Goal: Task Accomplishment & Management: Manage account settings

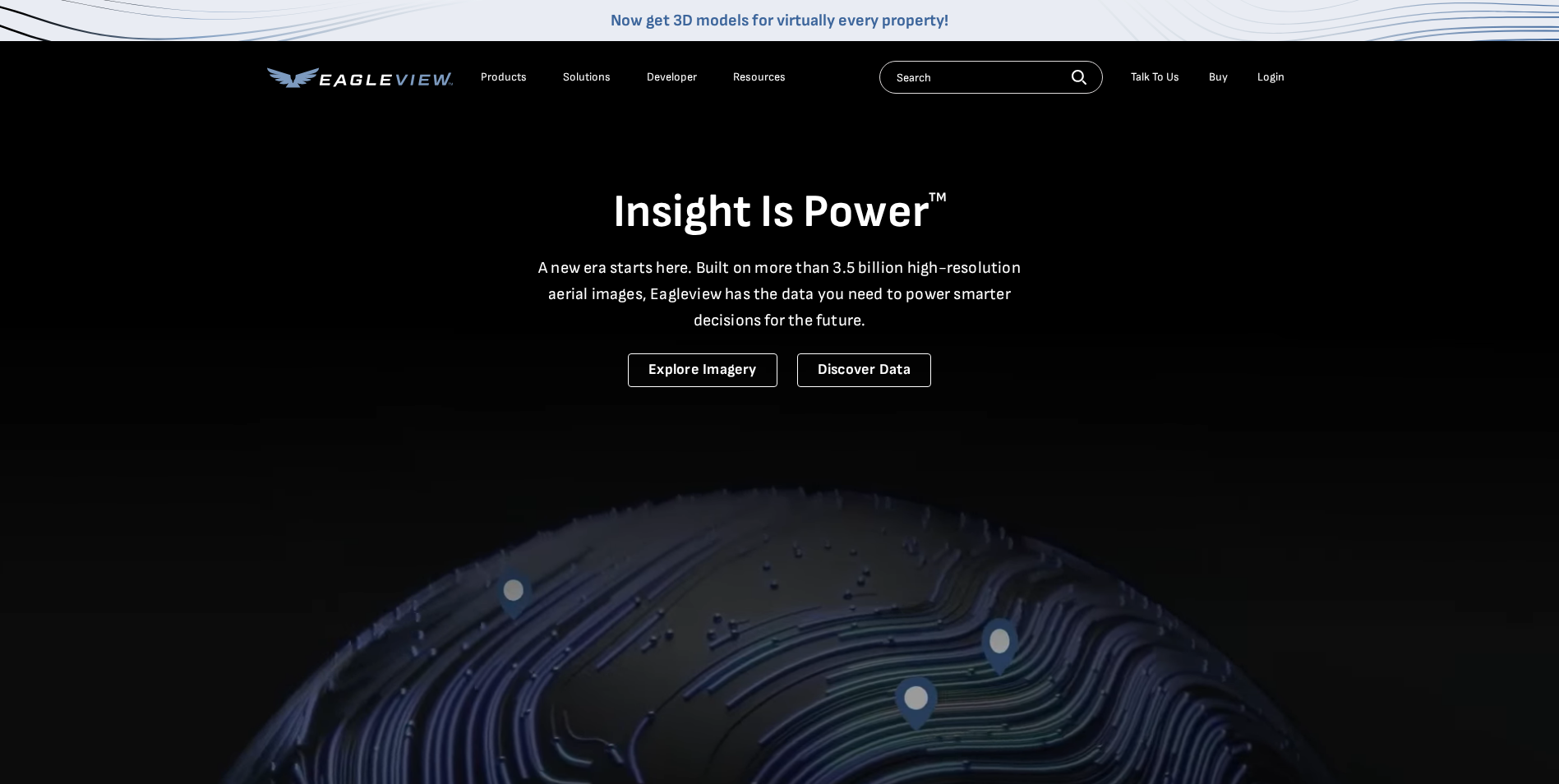
click at [1269, 75] on div "Login" at bounding box center [1271, 77] width 27 height 15
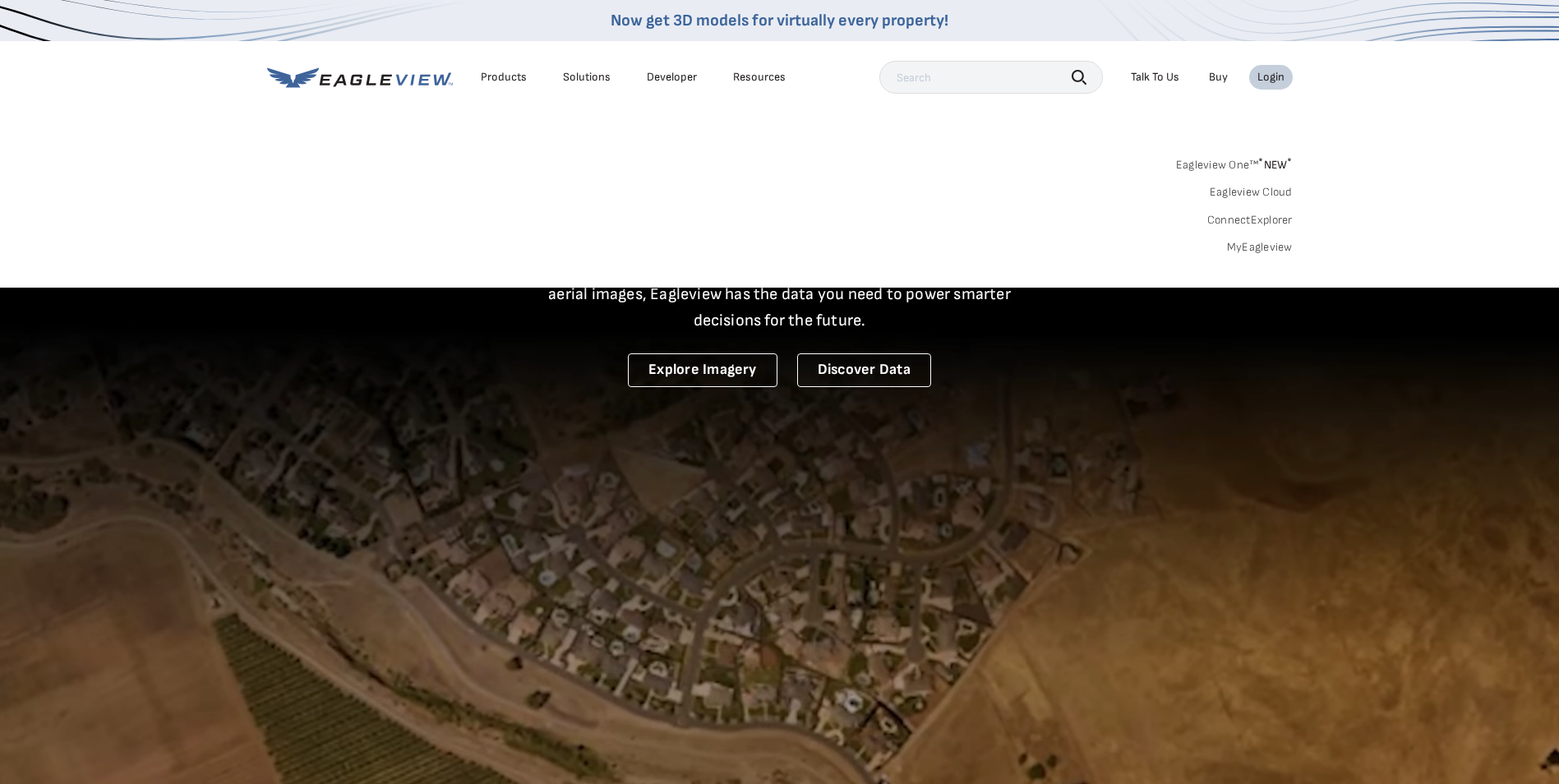
click at [1248, 245] on link "MyEagleview" at bounding box center [1259, 247] width 65 height 15
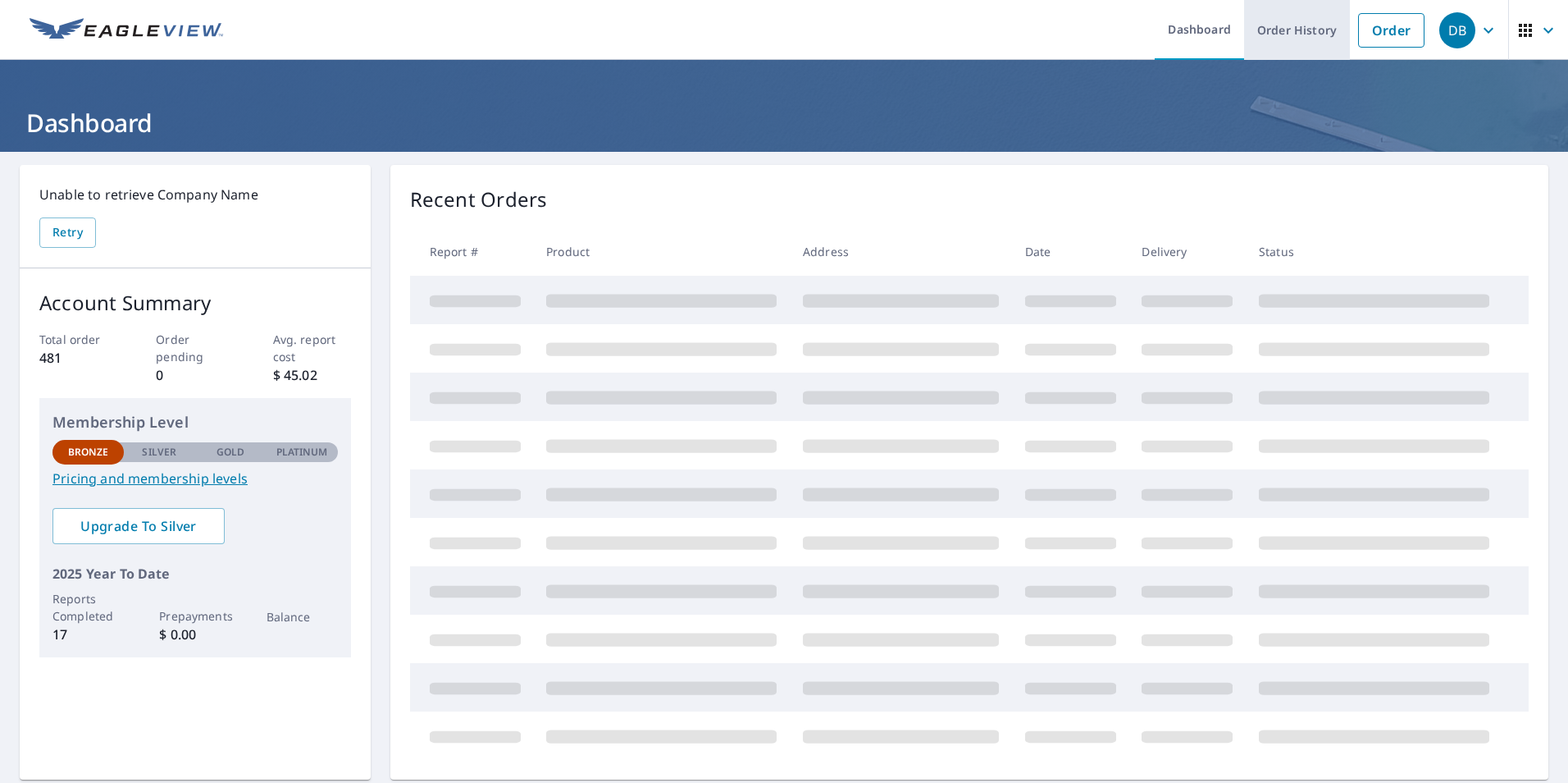
click at [1280, 25] on link "Order History" at bounding box center [1296, 29] width 106 height 59
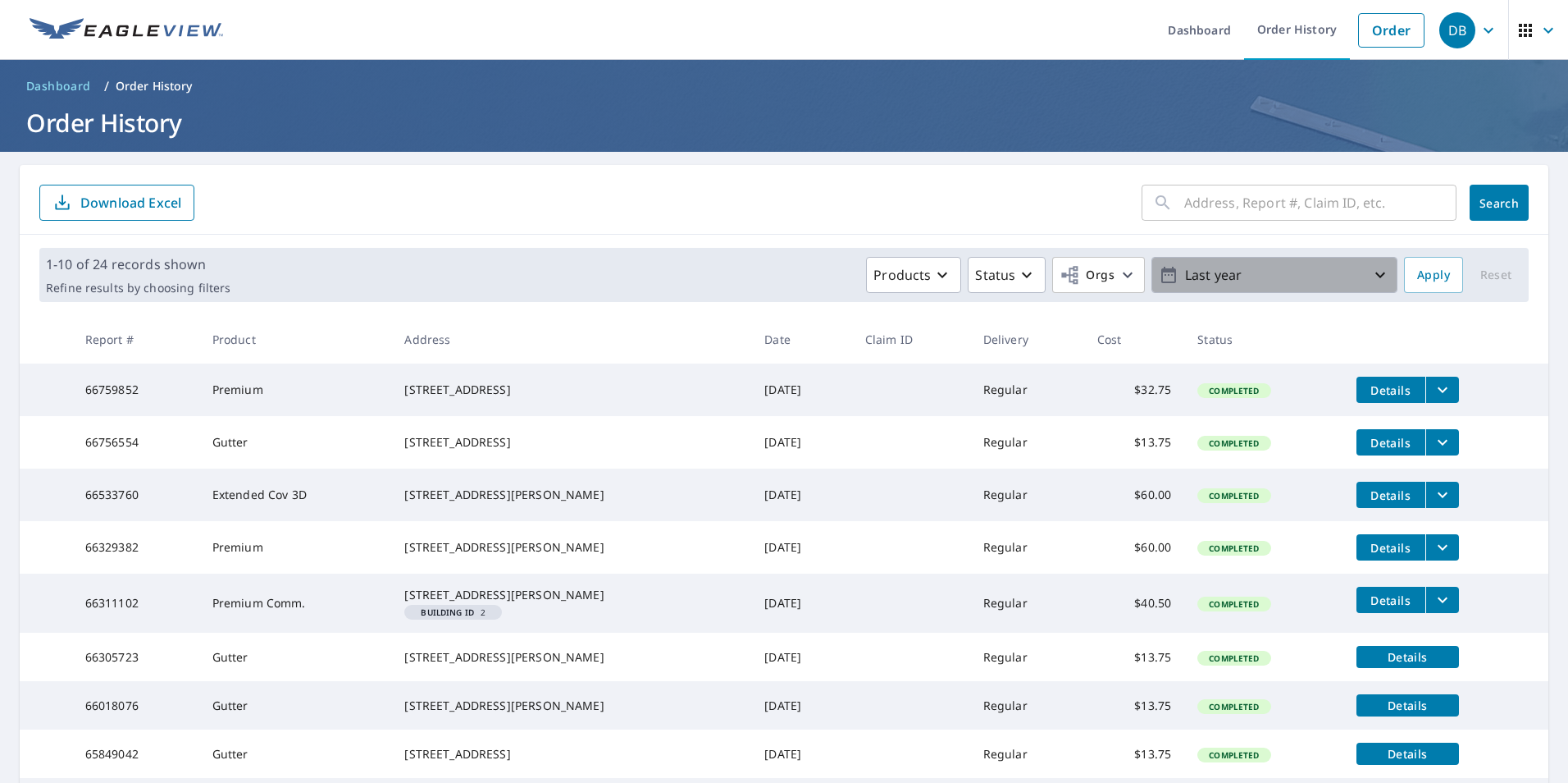
click at [1370, 279] on icon "button" at bounding box center [1380, 275] width 19 height 19
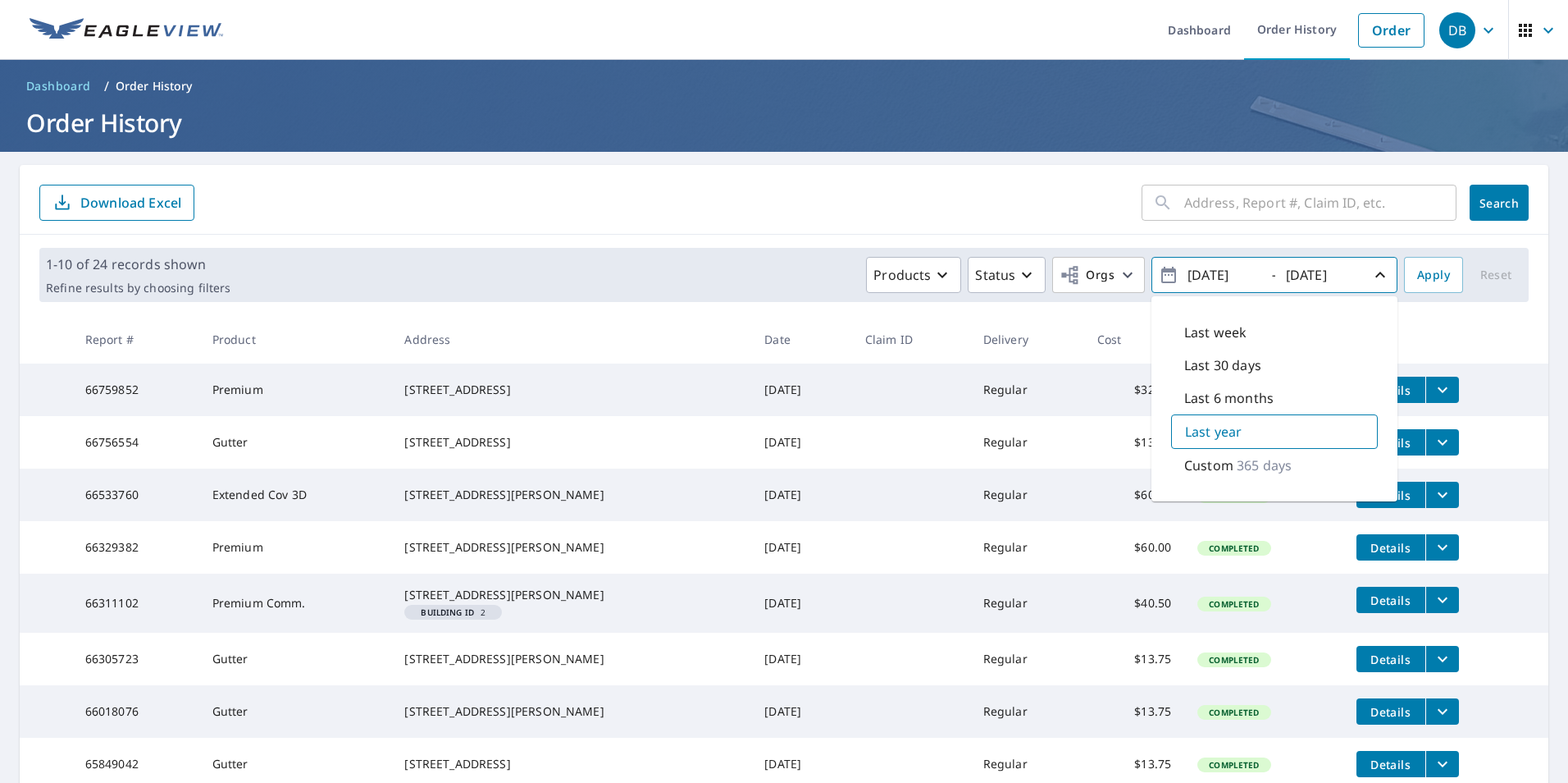
click at [1239, 461] on p "365 days" at bounding box center [1263, 465] width 55 height 19
type input "2015/01/01"
drag, startPoint x: 1347, startPoint y: 268, endPoint x: 1321, endPoint y: 270, distance: 26.1
click at [1321, 270] on input "2025/09/09" at bounding box center [1321, 275] width 81 height 26
type input "2015/12/31"
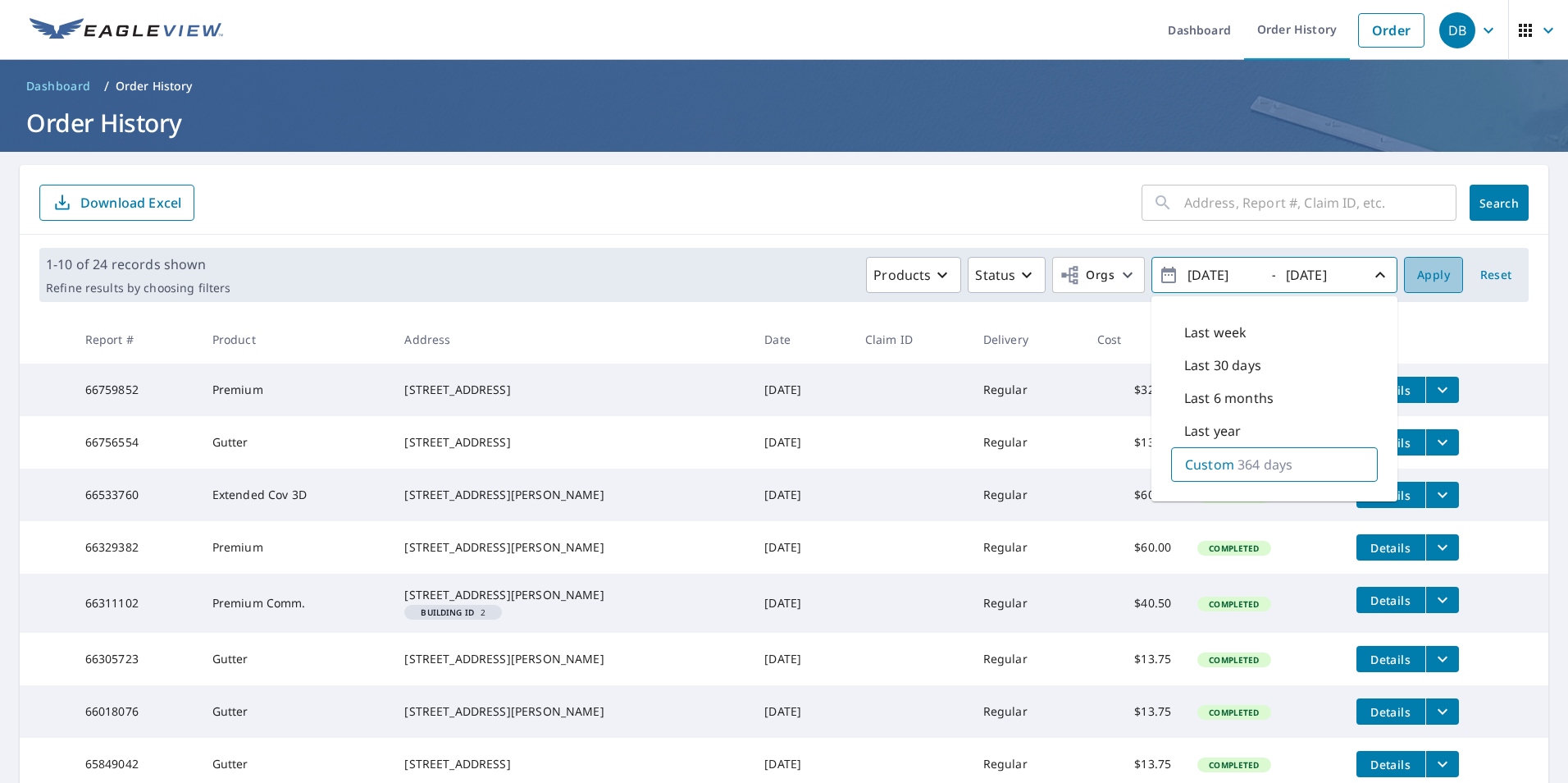
click at [1421, 271] on span "Apply" at bounding box center [1434, 275] width 33 height 20
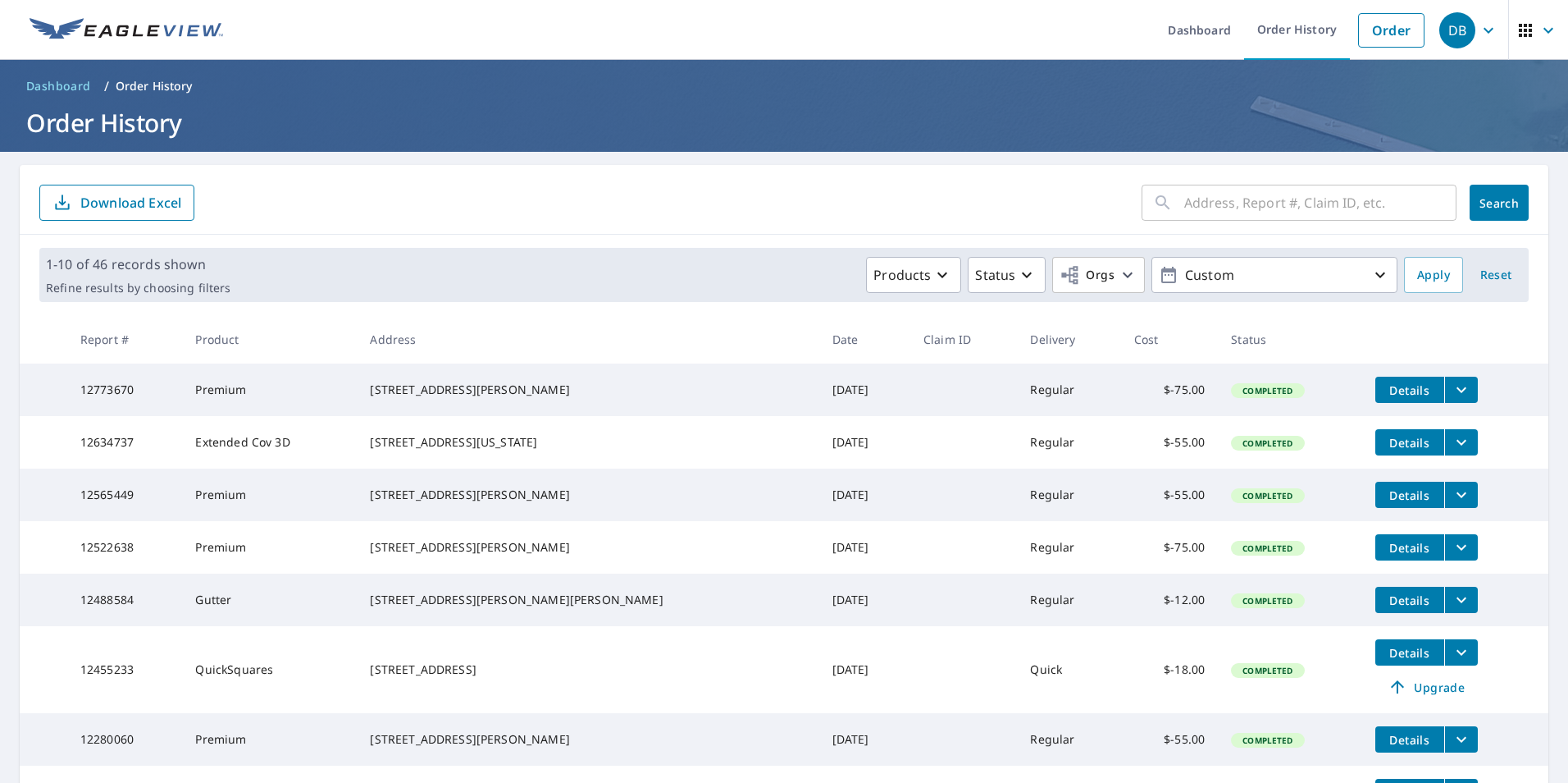
click at [1184, 201] on input "text" at bounding box center [1320, 202] width 273 height 46
type input "289 Federal"
click at [1485, 200] on span "Search" at bounding box center [1499, 203] width 33 height 16
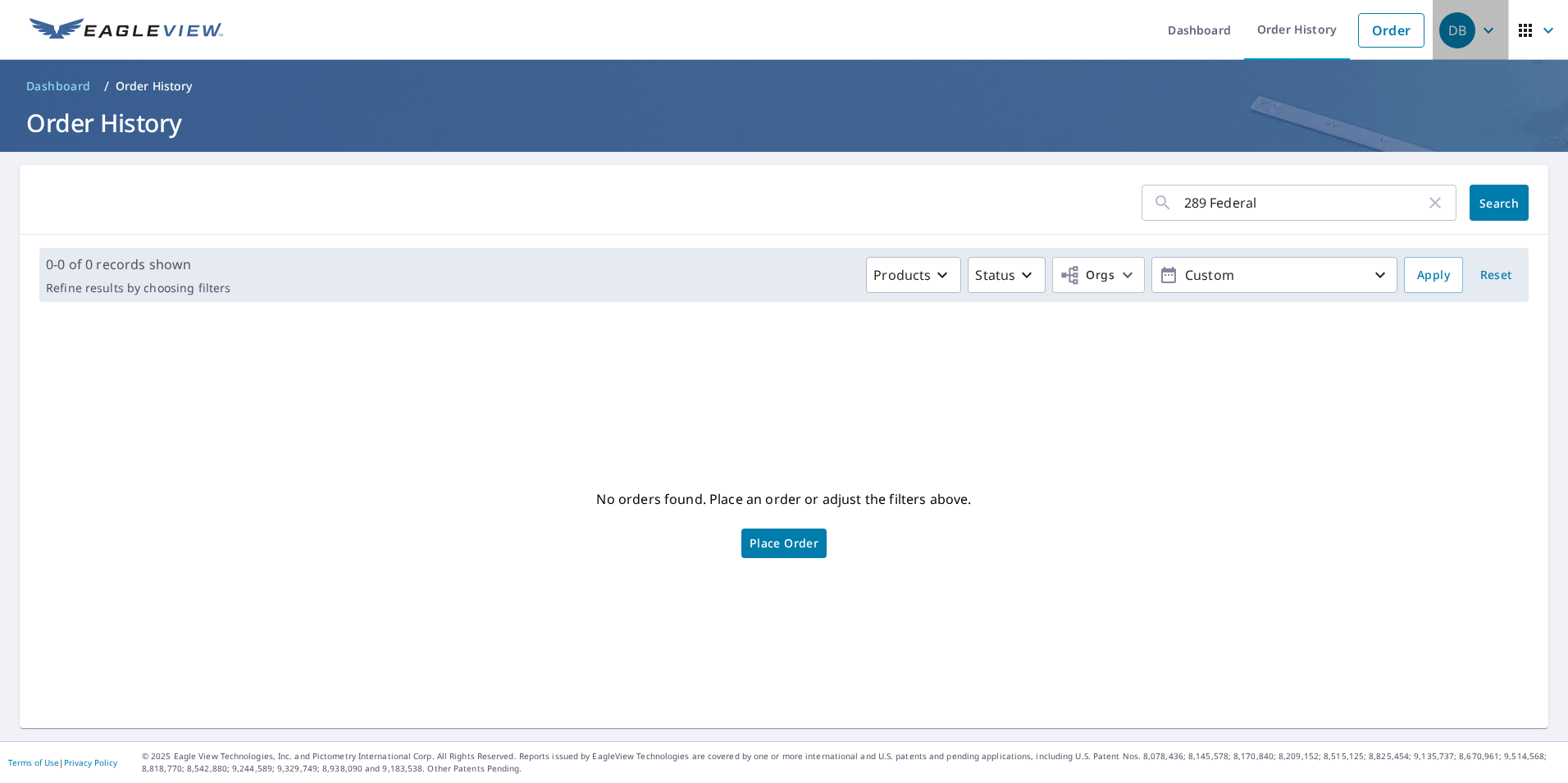
click at [1464, 35] on span "DB" at bounding box center [1470, 30] width 62 height 39
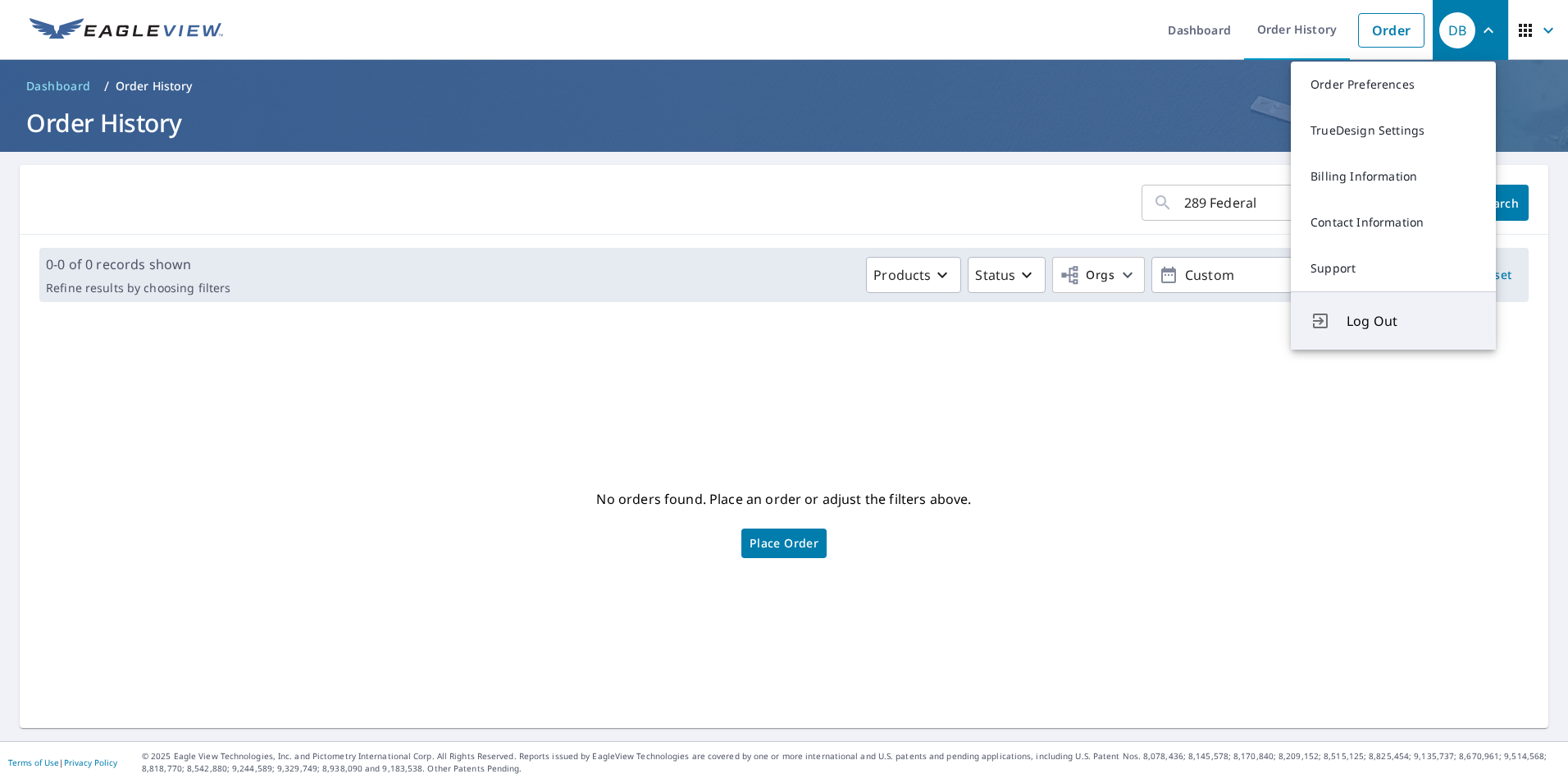
click at [1377, 322] on span "Log Out" at bounding box center [1410, 320] width 129 height 19
